Goal: Task Accomplishment & Management: Use online tool/utility

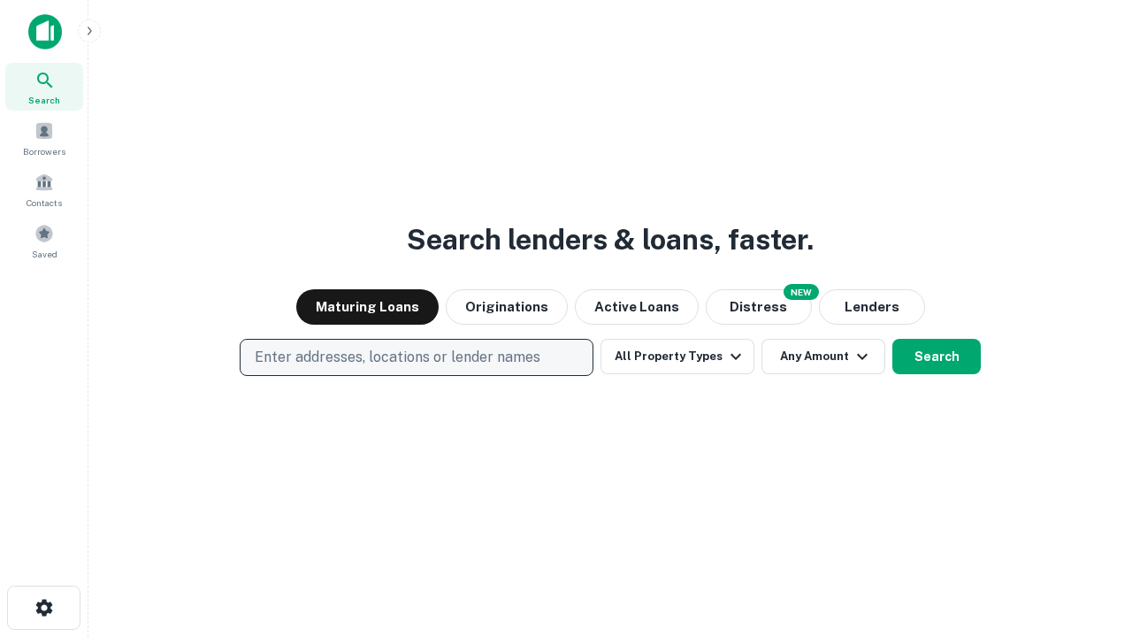
click at [416, 357] on p "Enter addresses, locations or lender names" at bounding box center [398, 357] width 286 height 21
type input "**********"
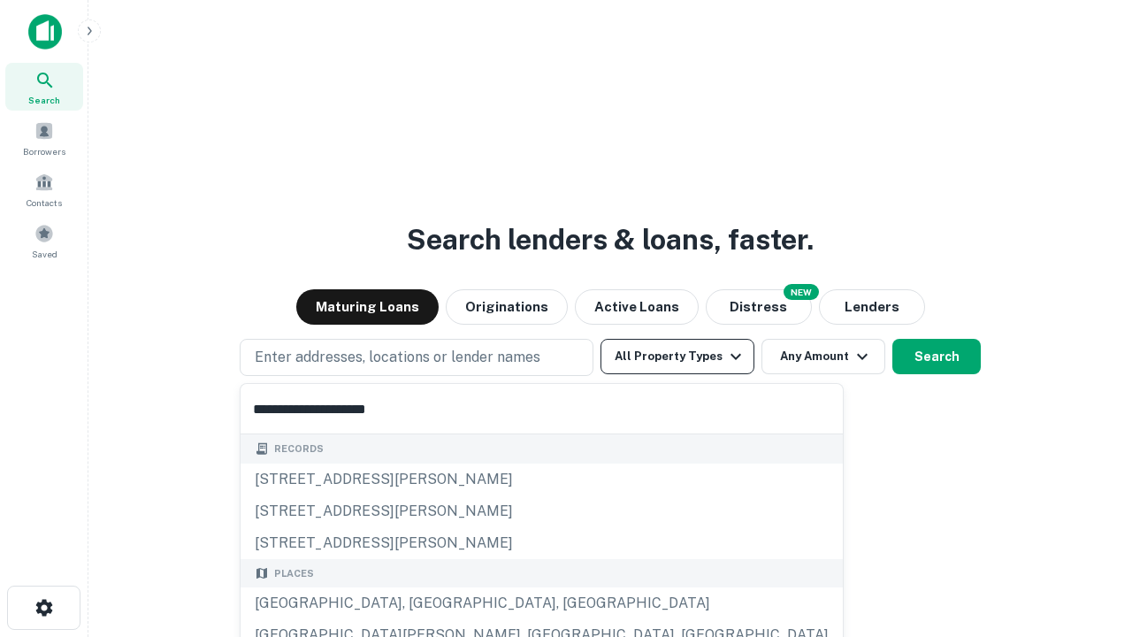
click at [423, 603] on div "[GEOGRAPHIC_DATA], [GEOGRAPHIC_DATA], [GEOGRAPHIC_DATA]" at bounding box center [542, 603] width 602 height 32
click at [677, 356] on button "All Property Types" at bounding box center [678, 356] width 154 height 35
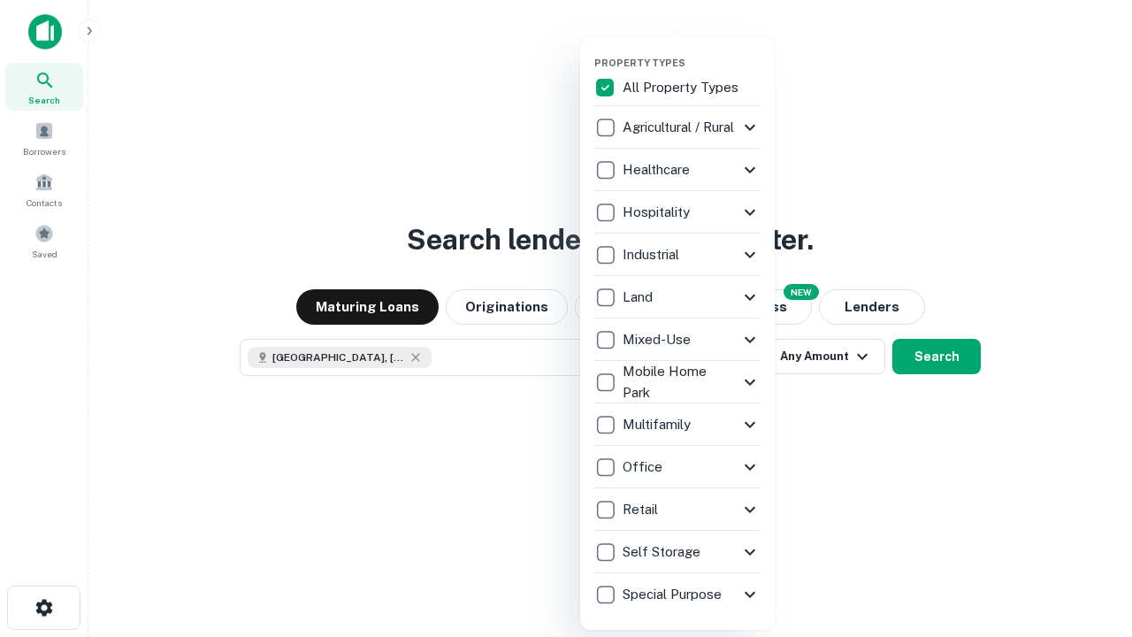
click at [692, 51] on button "button" at bounding box center [691, 51] width 195 height 1
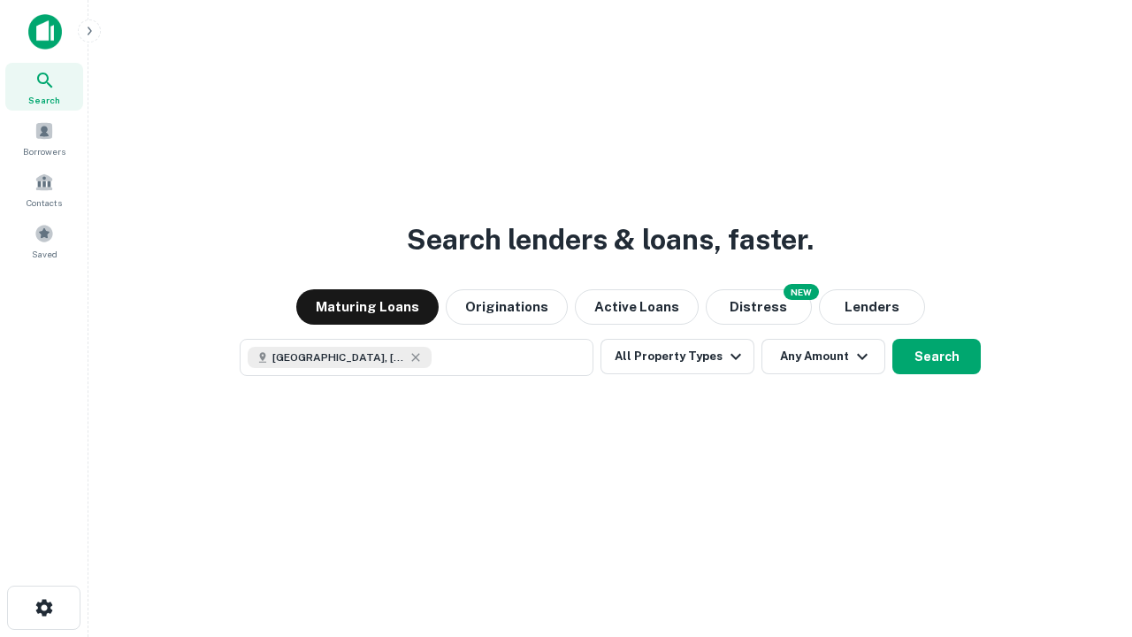
scroll to position [28, 0]
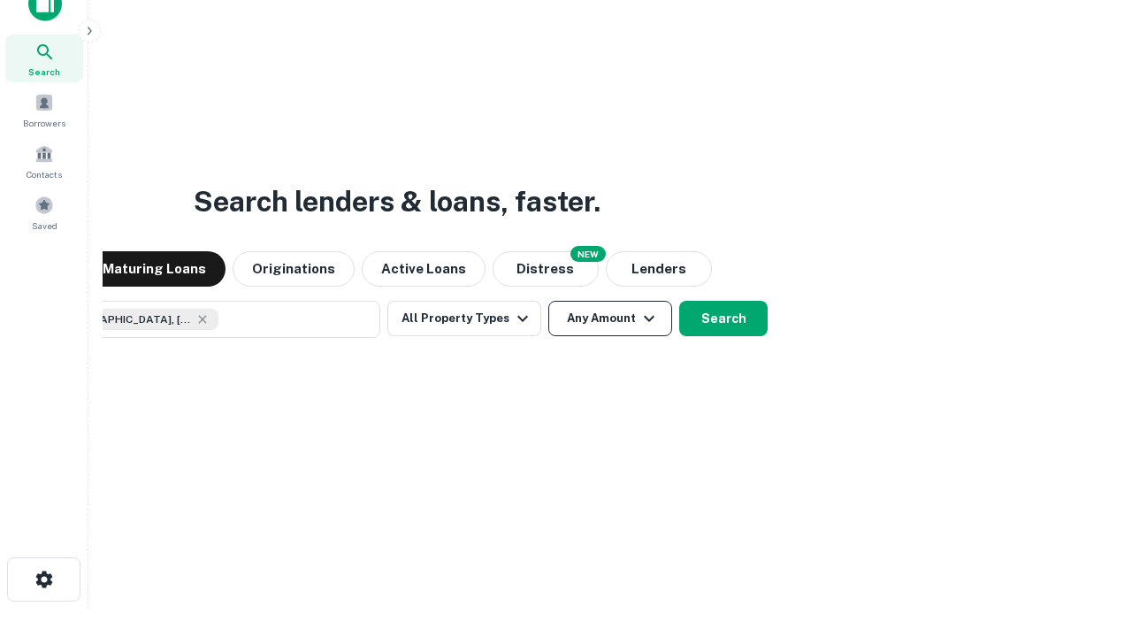
click at [548, 301] on button "Any Amount" at bounding box center [610, 318] width 124 height 35
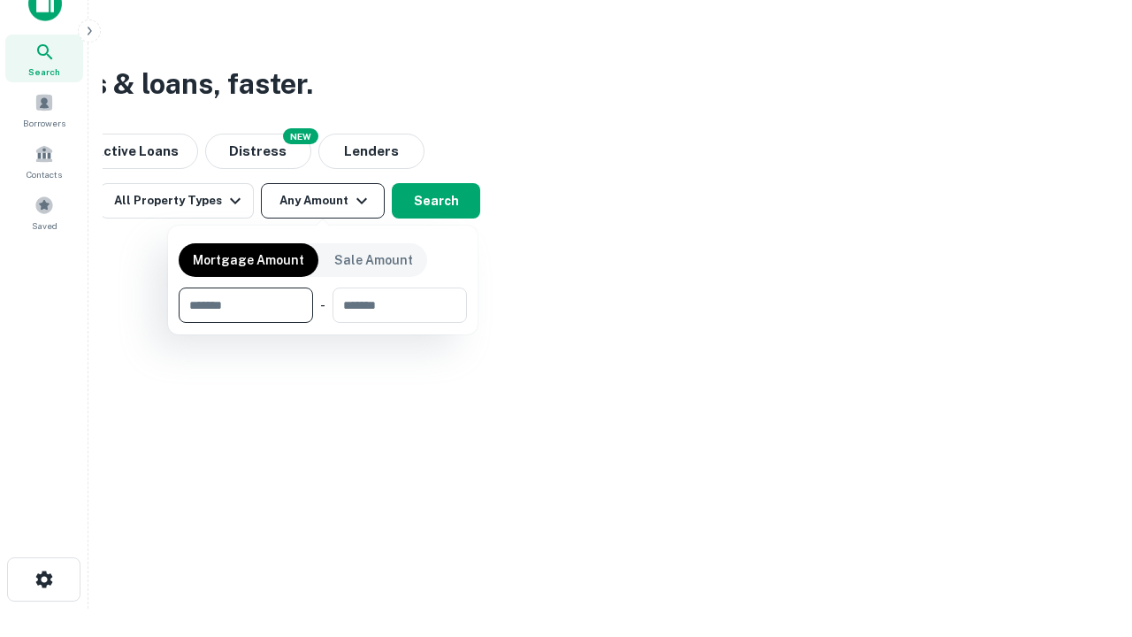
type input "*******"
click at [323, 323] on button "button" at bounding box center [323, 323] width 288 height 1
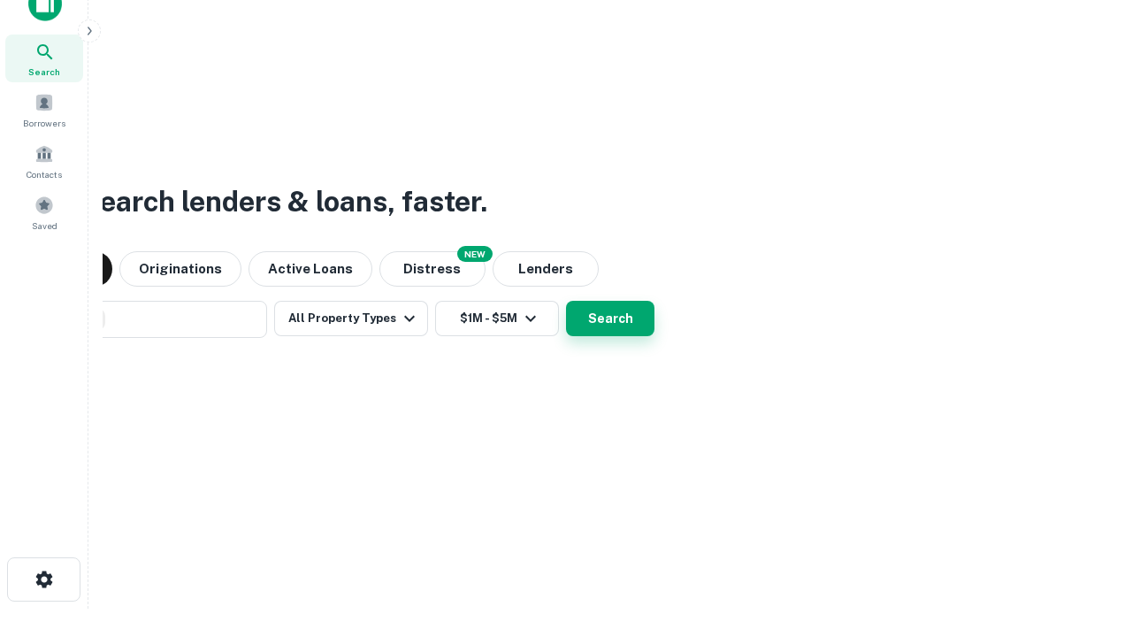
click at [566, 301] on button "Search" at bounding box center [610, 318] width 88 height 35
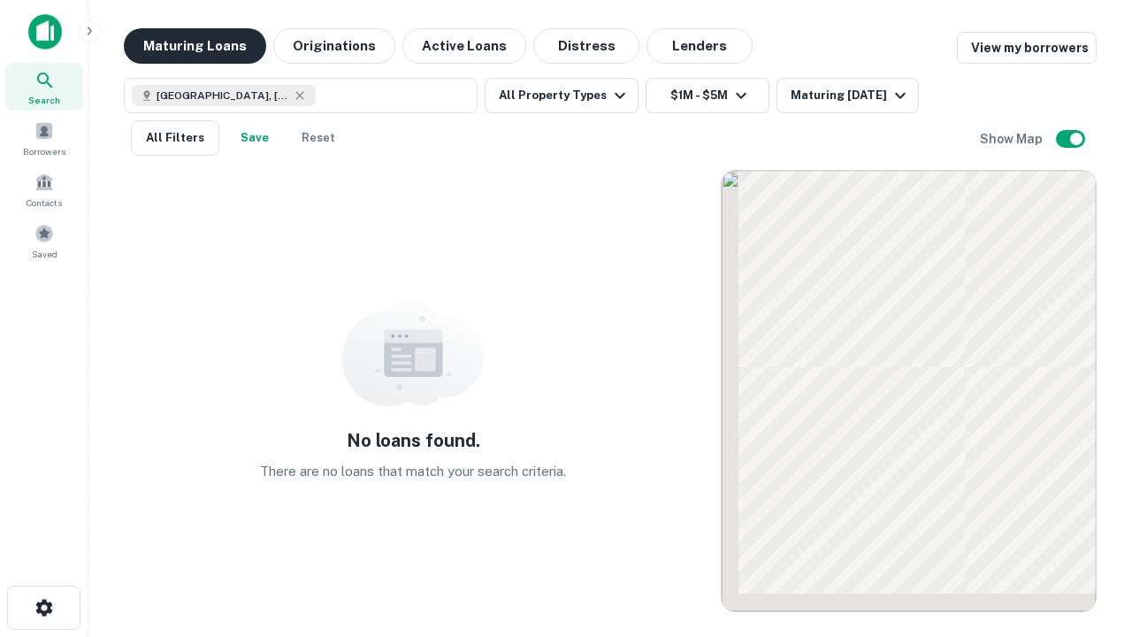
click at [195, 46] on button "Maturing Loans" at bounding box center [195, 45] width 142 height 35
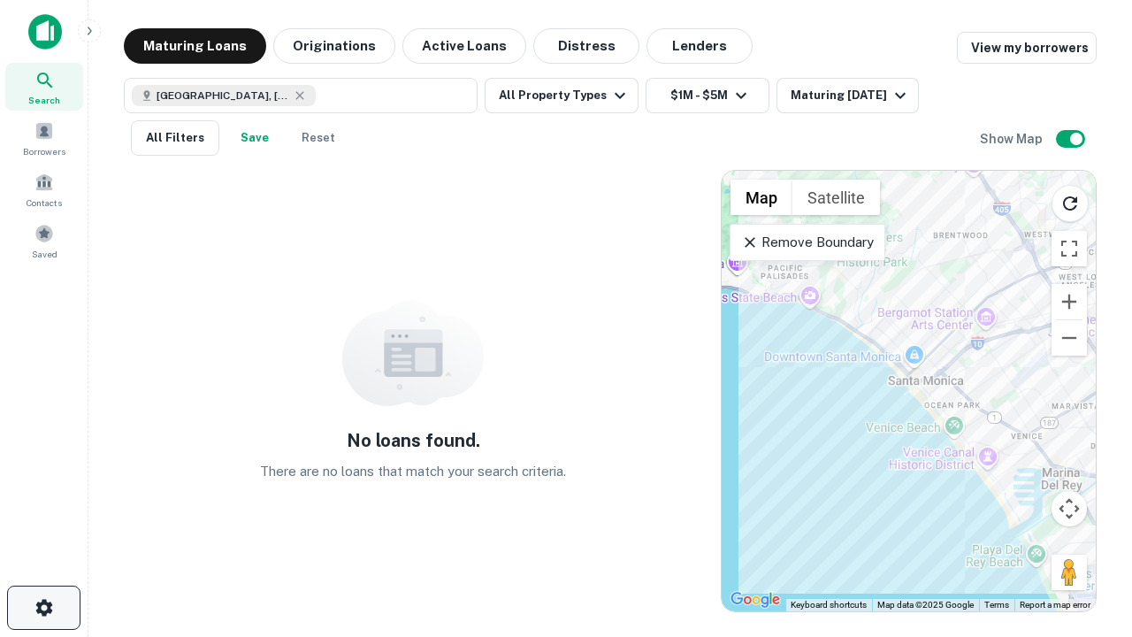
click at [43, 608] on icon "button" at bounding box center [44, 607] width 21 height 21
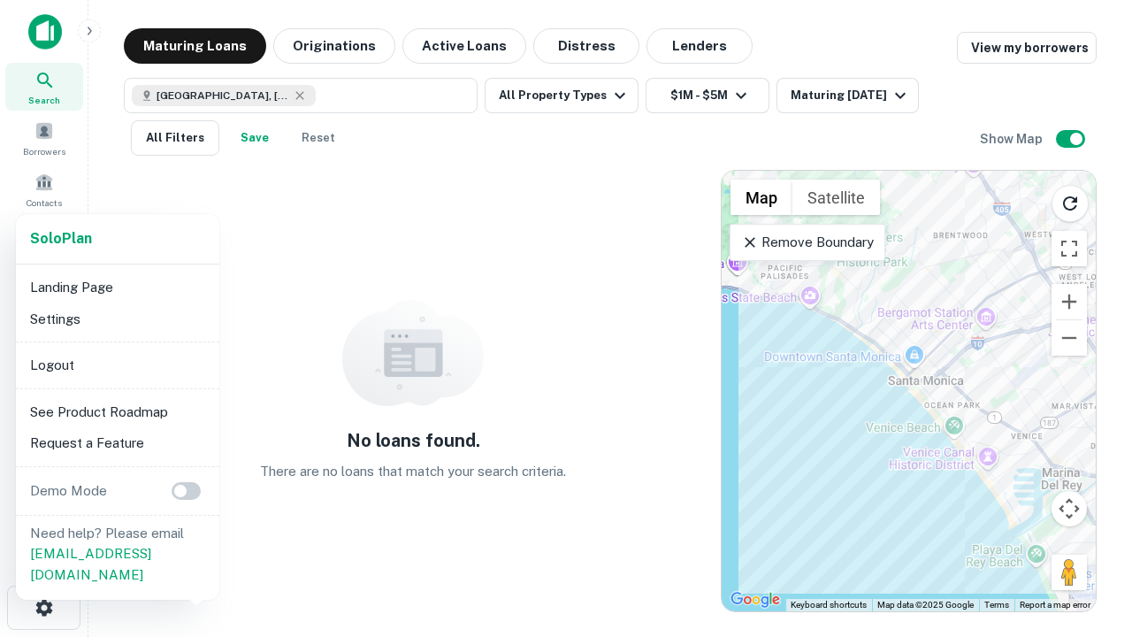
click at [117, 364] on li "Logout" at bounding box center [117, 365] width 189 height 32
